Goal: Transaction & Acquisition: Obtain resource

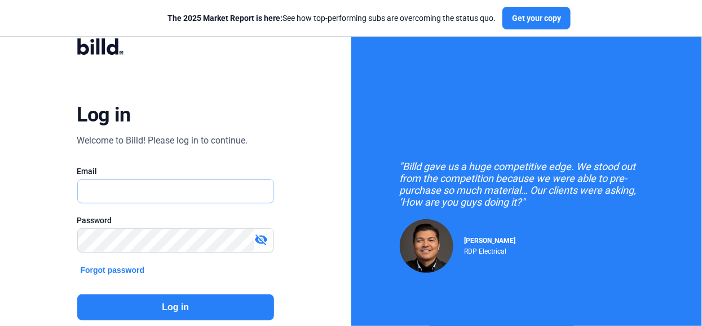
type input "[PERSON_NAME][EMAIL_ADDRESS][PERSON_NAME][DOMAIN_NAME]"
click at [137, 302] on button "Log in" at bounding box center [175, 307] width 197 height 26
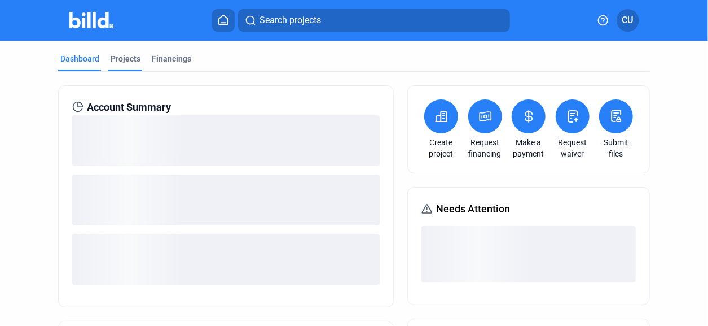
click at [127, 58] on div "Projects" at bounding box center [126, 58] width 30 height 11
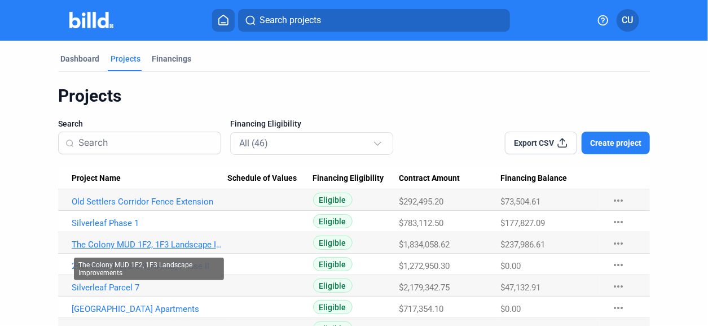
click at [185, 207] on link "The Colony MUD 1F2, 1F3 Landscape Improvements" at bounding box center [150, 201] width 156 height 10
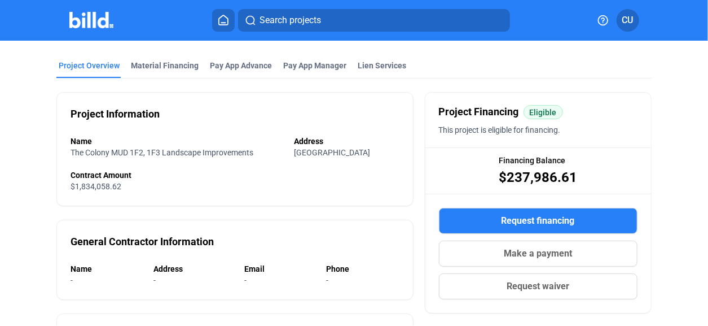
scroll to position [56, 0]
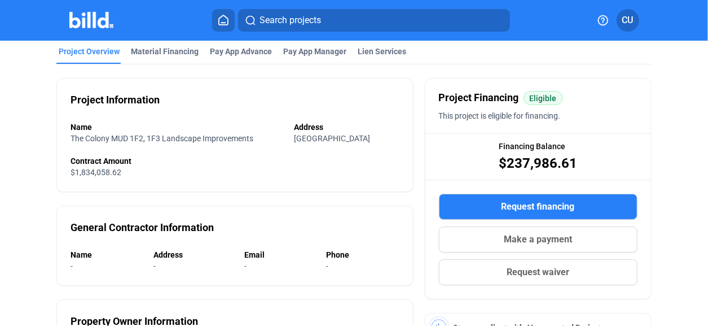
click at [152, 54] on div "Material Financing" at bounding box center [165, 51] width 68 height 11
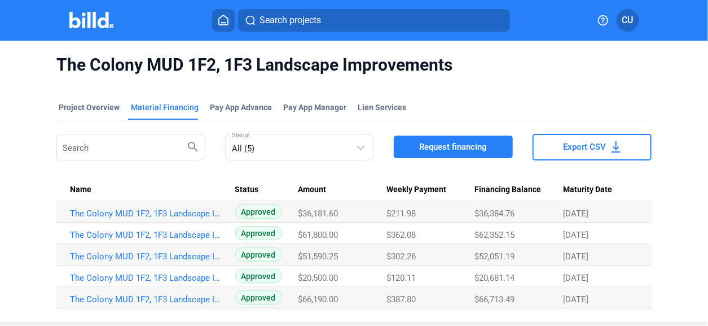
scroll to position [23, 0]
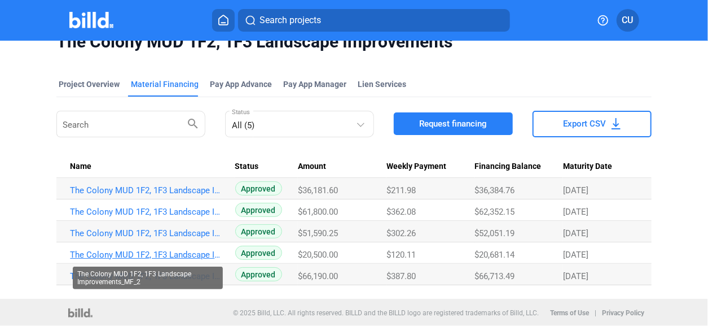
click at [130, 195] on link "The Colony MUD 1F2, 1F3 Landscape Improvements_MF_2" at bounding box center [148, 190] width 156 height 10
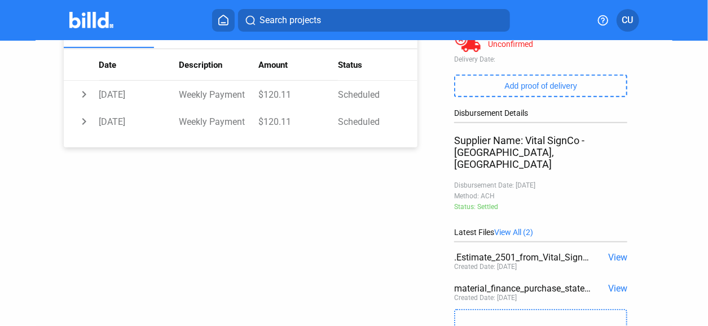
scroll to position [225, 0]
